Goal: Task Accomplishment & Management: Manage account settings

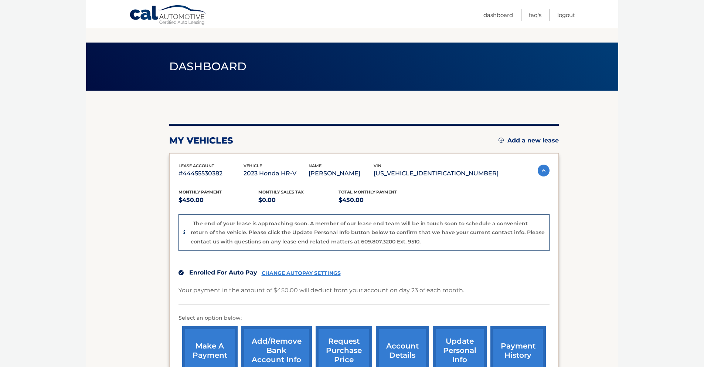
scroll to position [99, 0]
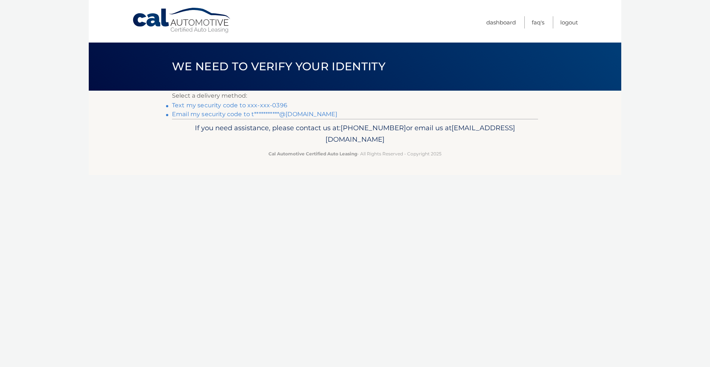
click at [253, 103] on link "Text my security code to xxx-xxx-0396" at bounding box center [229, 105] width 115 height 7
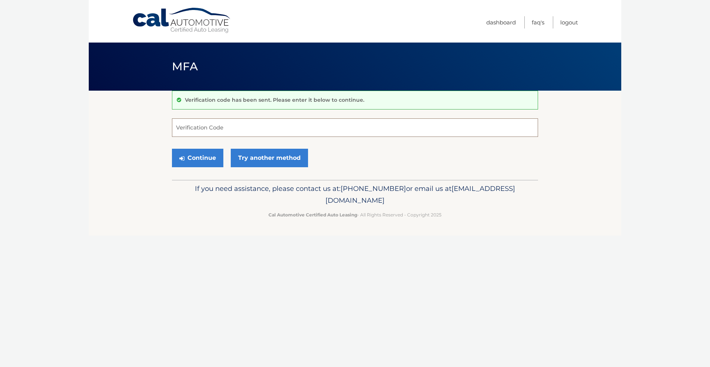
click at [273, 124] on input "Verification Code" at bounding box center [355, 127] width 366 height 18
type input "386281"
click at [199, 160] on button "Continue" at bounding box center [197, 158] width 51 height 18
